Goal: Task Accomplishment & Management: Manage account settings

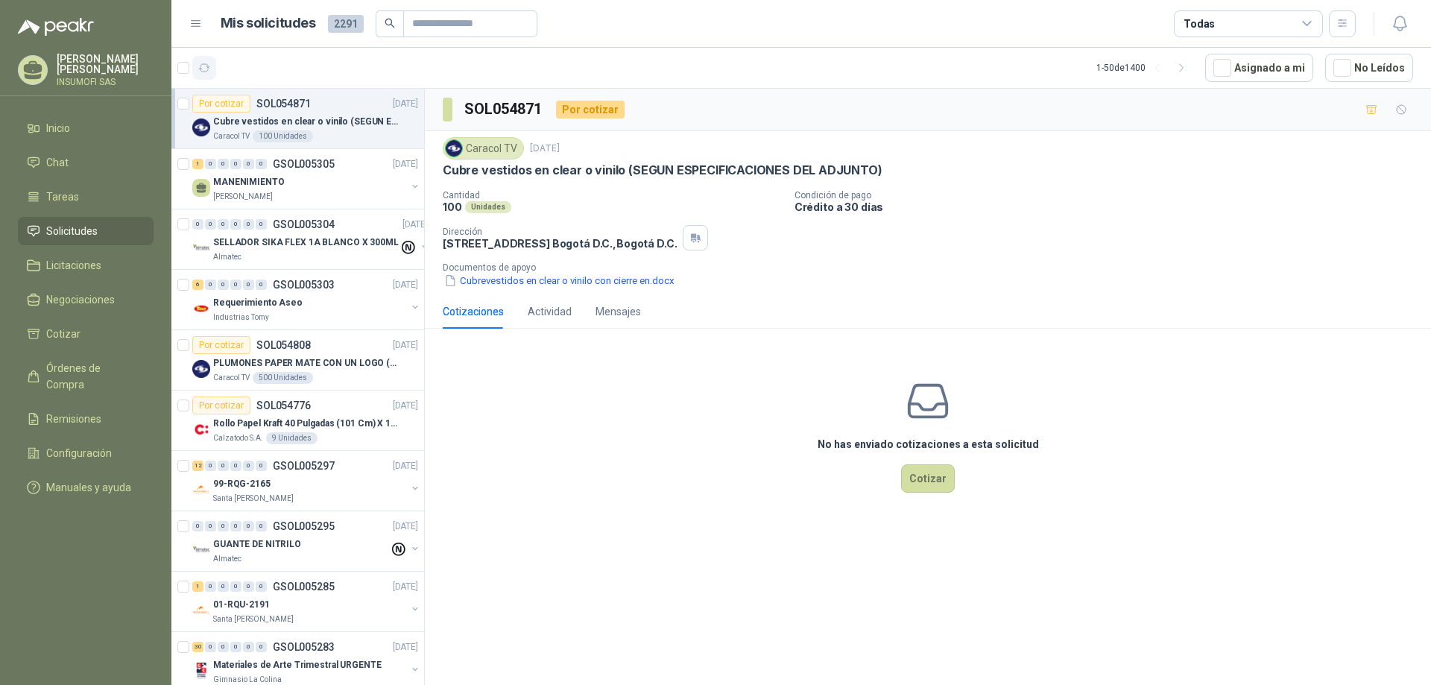
click at [203, 69] on icon "button" at bounding box center [204, 68] width 13 height 13
click at [306, 179] on div "MANENIMIENTO" at bounding box center [309, 182] width 193 height 18
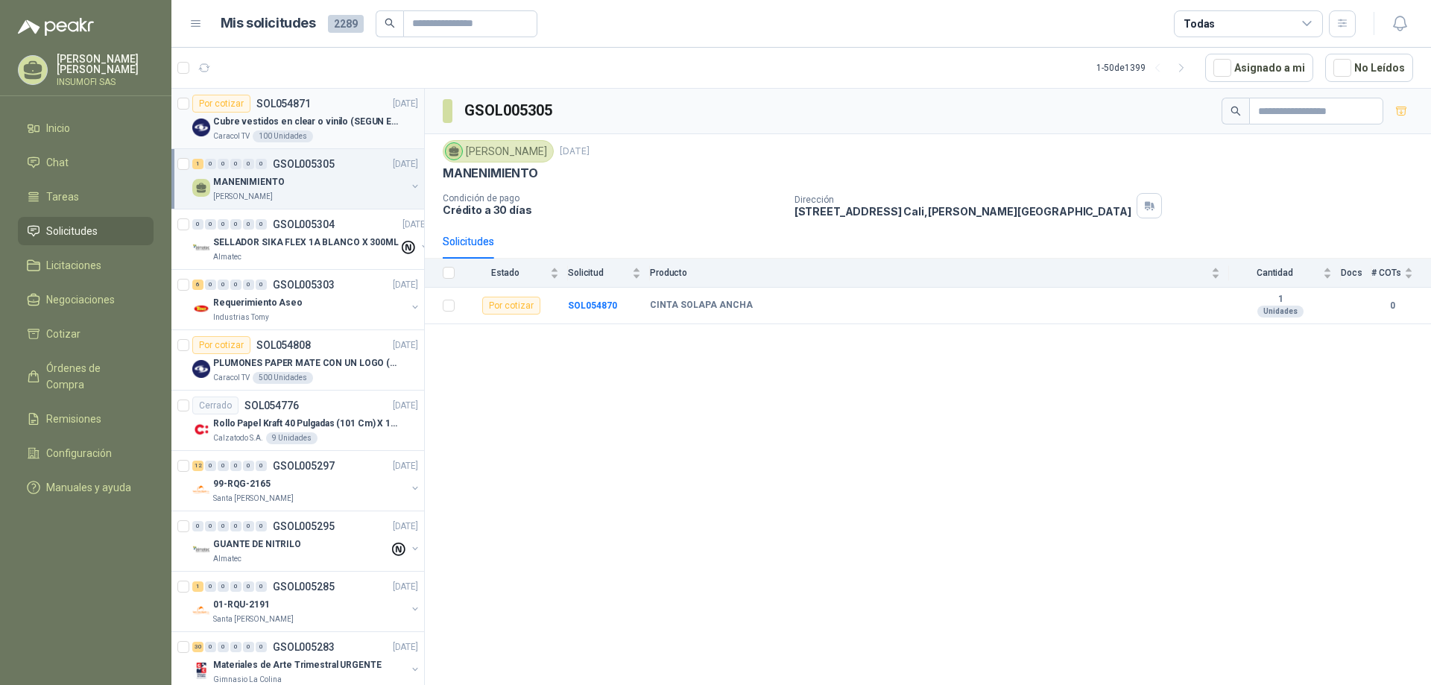
click at [268, 117] on p "Cubre vestidos en clear o vinilo (SEGUN ESPECIFICACIONES DEL ADJUNTO)" at bounding box center [306, 122] width 186 height 14
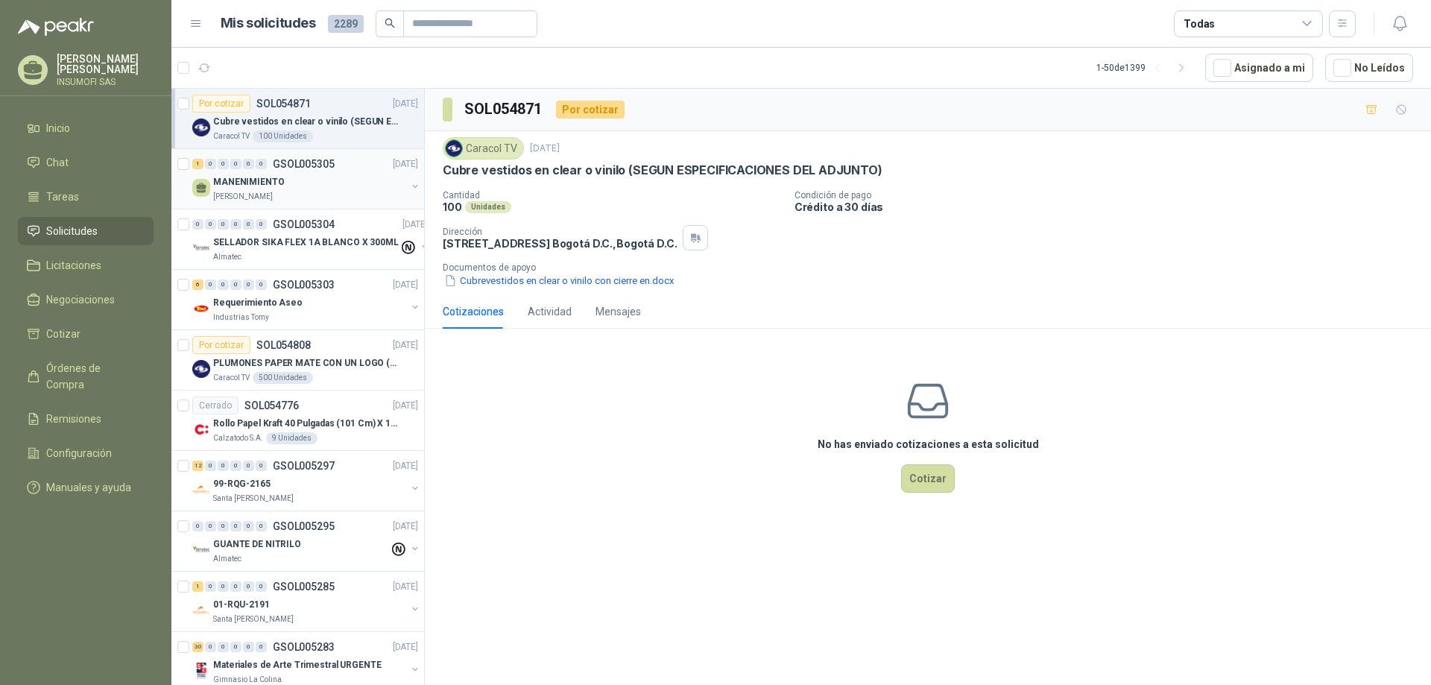
click at [273, 199] on p "[PERSON_NAME]" at bounding box center [243, 197] width 60 height 12
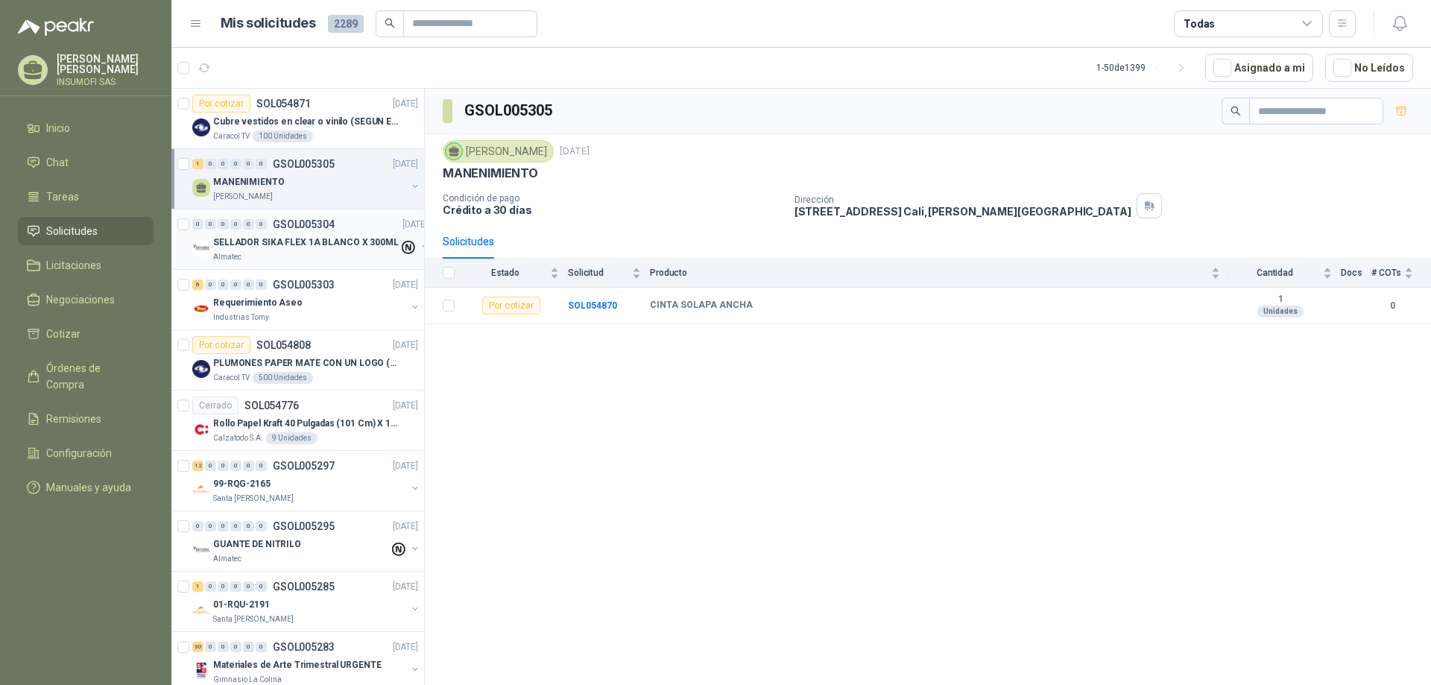
click at [271, 248] on p "SELLADOR SIKA FLEX 1A BLANCO X 300ML" at bounding box center [306, 242] width 186 height 14
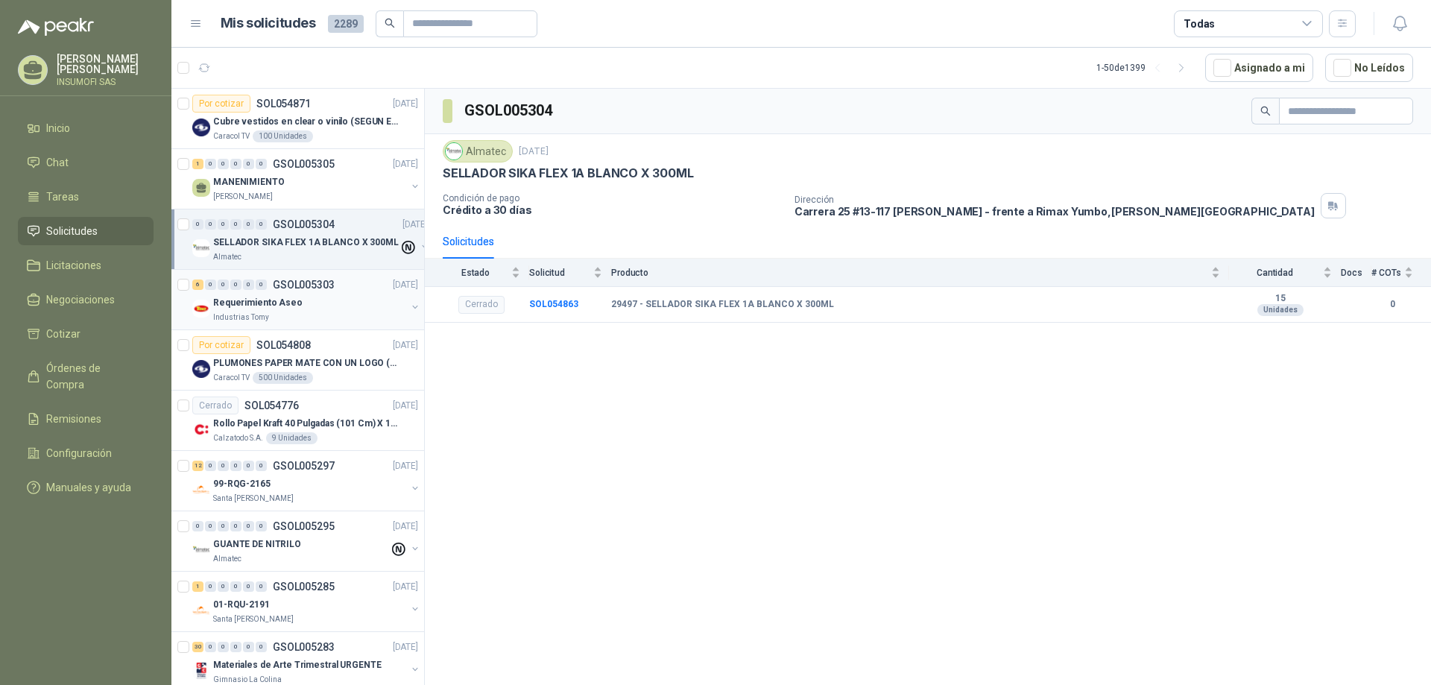
click at [271, 298] on p "Requerimiento Aseo" at bounding box center [257, 303] width 89 height 14
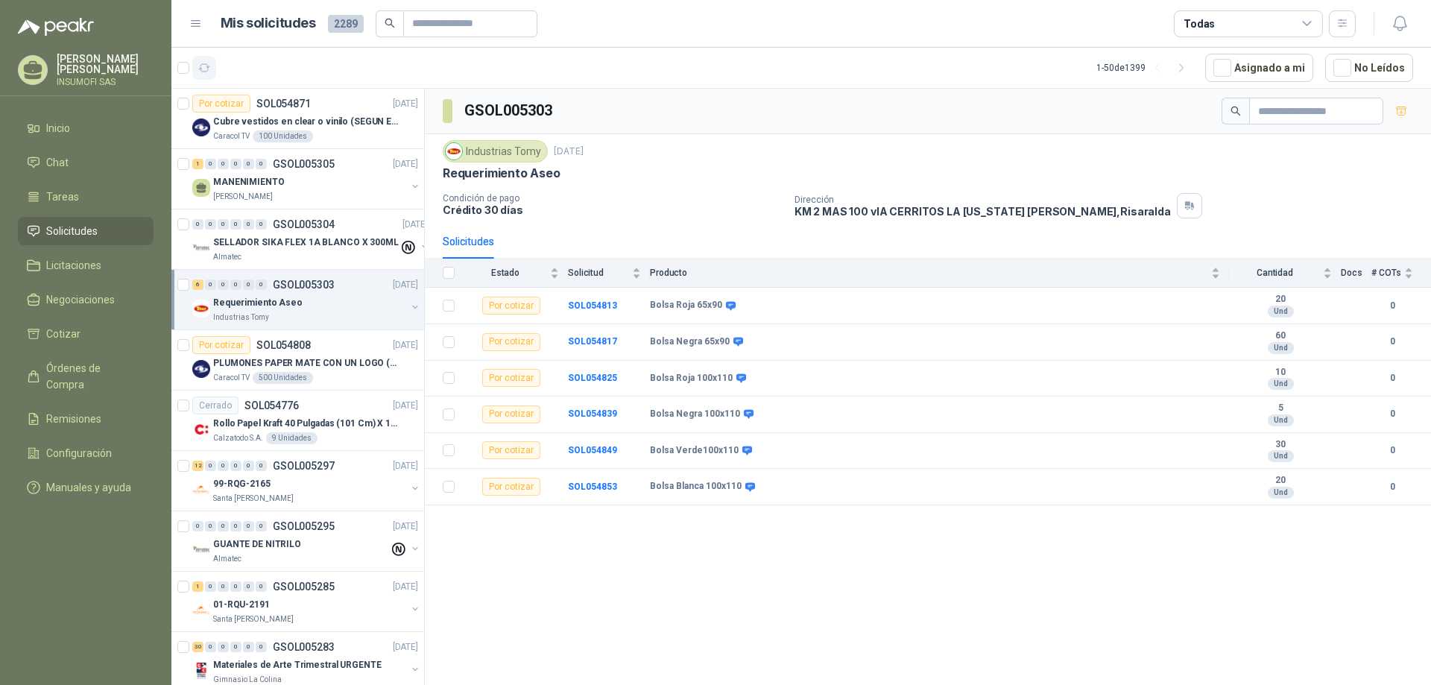
click at [206, 70] on icon "button" at bounding box center [204, 68] width 13 height 13
